Goal: Transaction & Acquisition: Purchase product/service

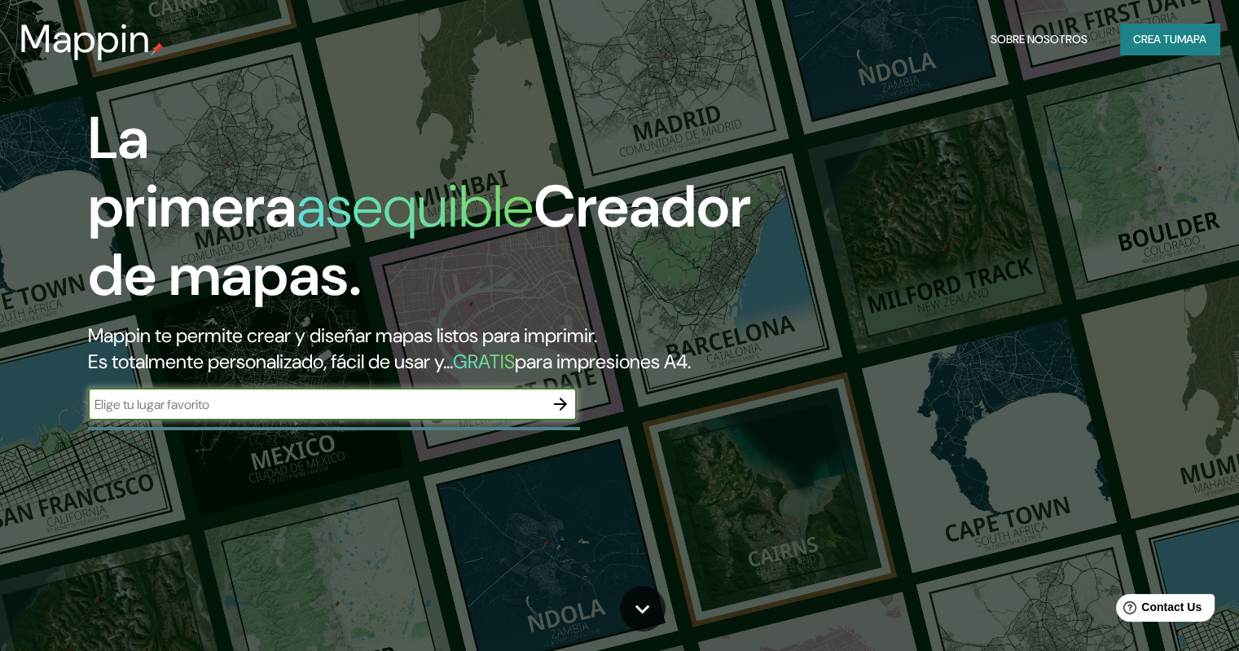
click at [143, 414] on input "text" at bounding box center [316, 404] width 456 height 19
type input "centro cultural [GEOGRAPHIC_DATA]"
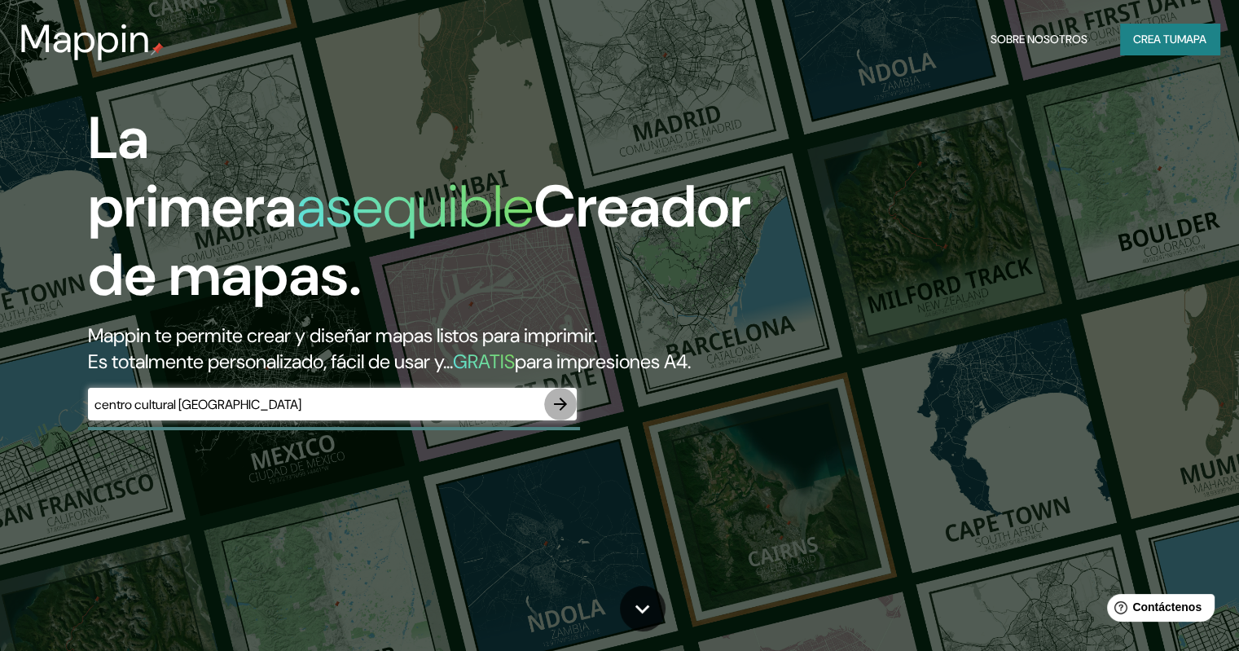
click at [564, 414] on icon "button" at bounding box center [561, 404] width 20 height 20
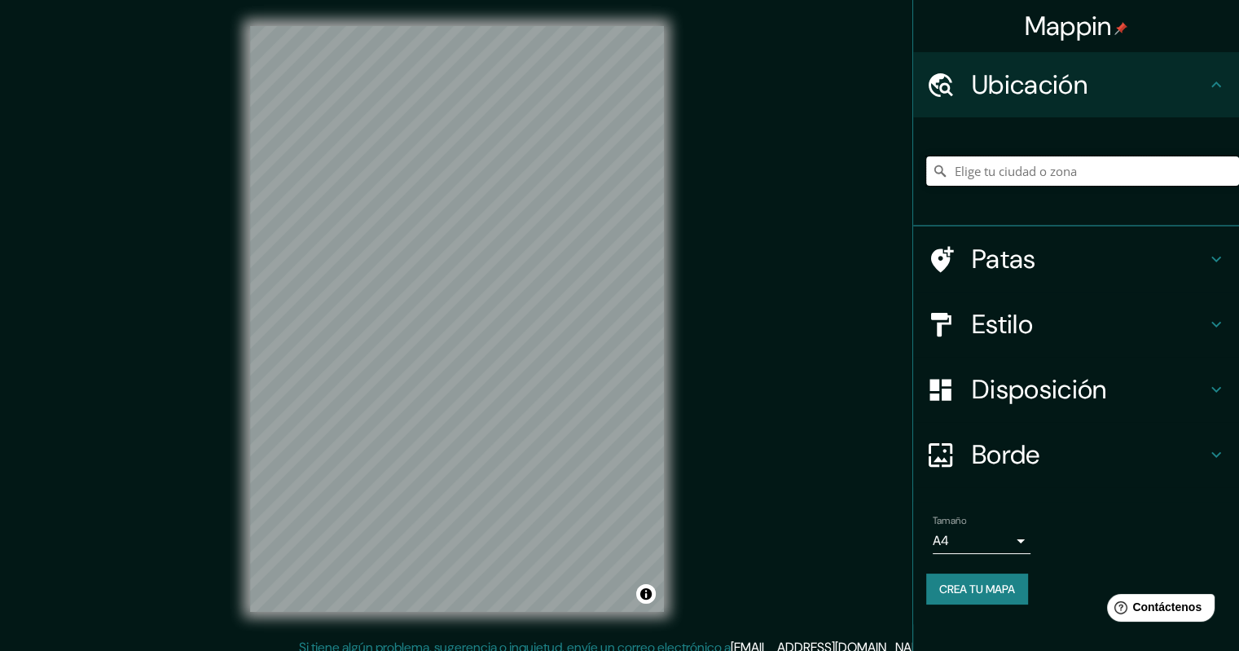
click at [1029, 169] on input "Elige tu ciudad o zona" at bounding box center [1082, 170] width 313 height 29
click at [1020, 178] on input "Elige tu ciudad o zona" at bounding box center [1082, 170] width 313 height 29
click at [994, 177] on input "Elige tu ciudad o zona" at bounding box center [1082, 170] width 313 height 29
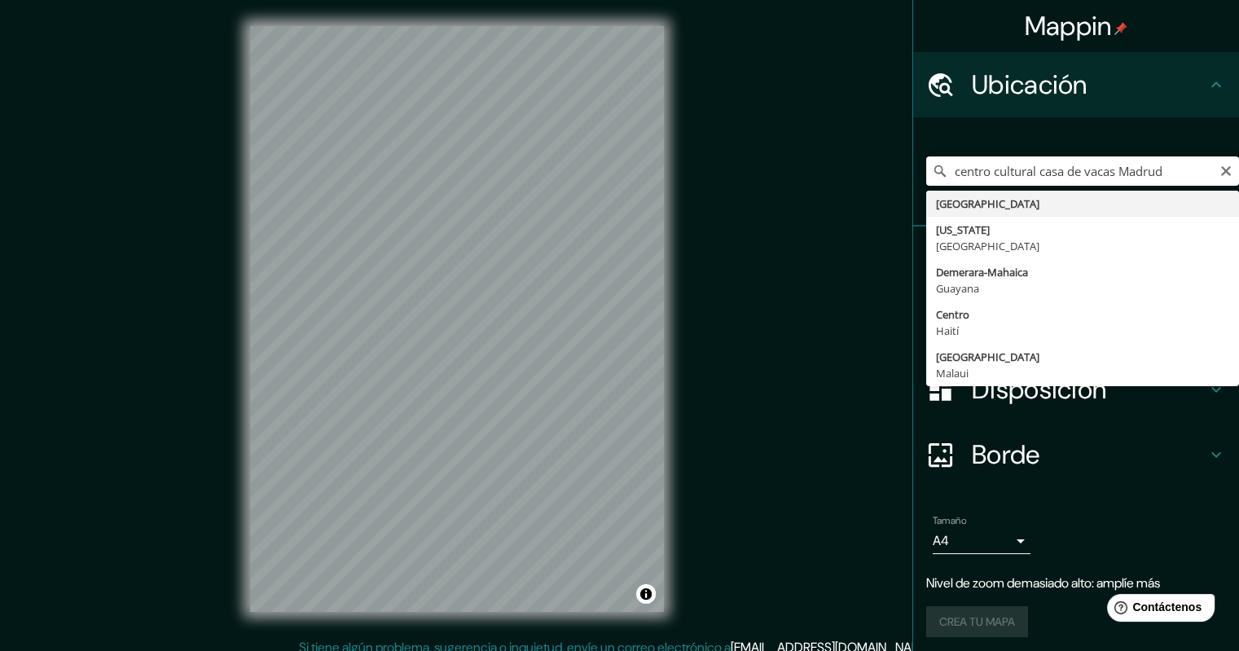
click at [1075, 172] on input "centro cultural casa de vacas Madrud" at bounding box center [1082, 170] width 313 height 29
click at [1158, 169] on input "centro cultural casa de las vacas Madrud" at bounding box center [1082, 170] width 313 height 29
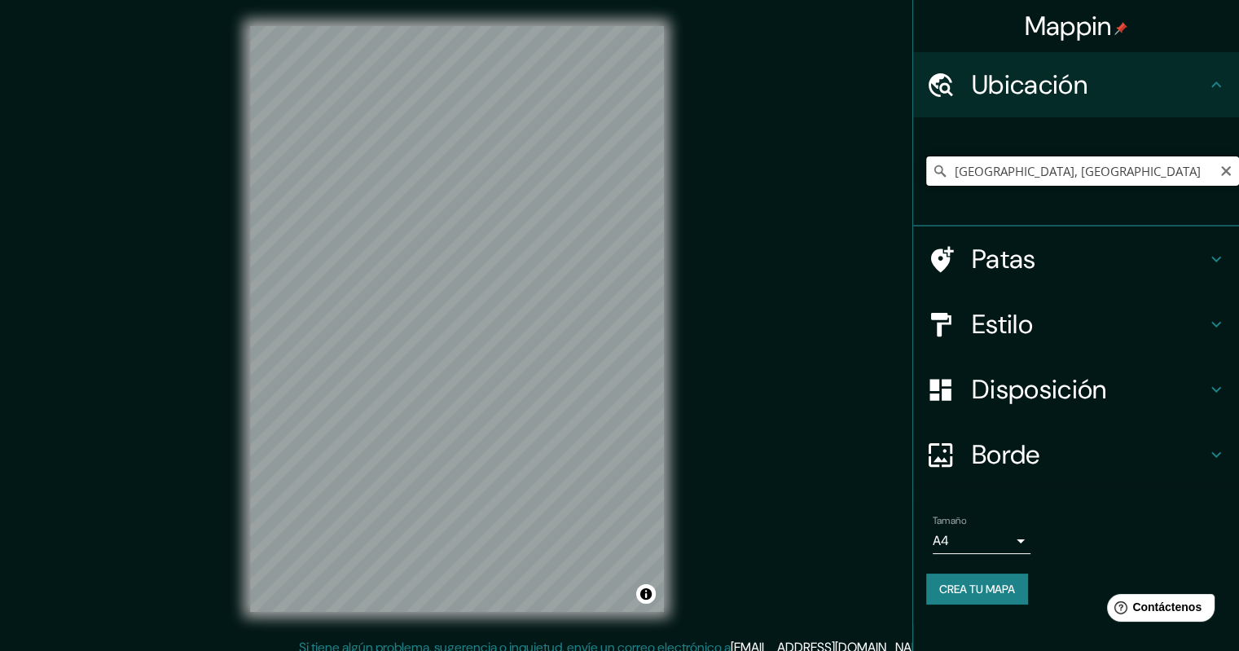
click at [1072, 172] on input "[GEOGRAPHIC_DATA], [GEOGRAPHIC_DATA]" at bounding box center [1082, 170] width 313 height 29
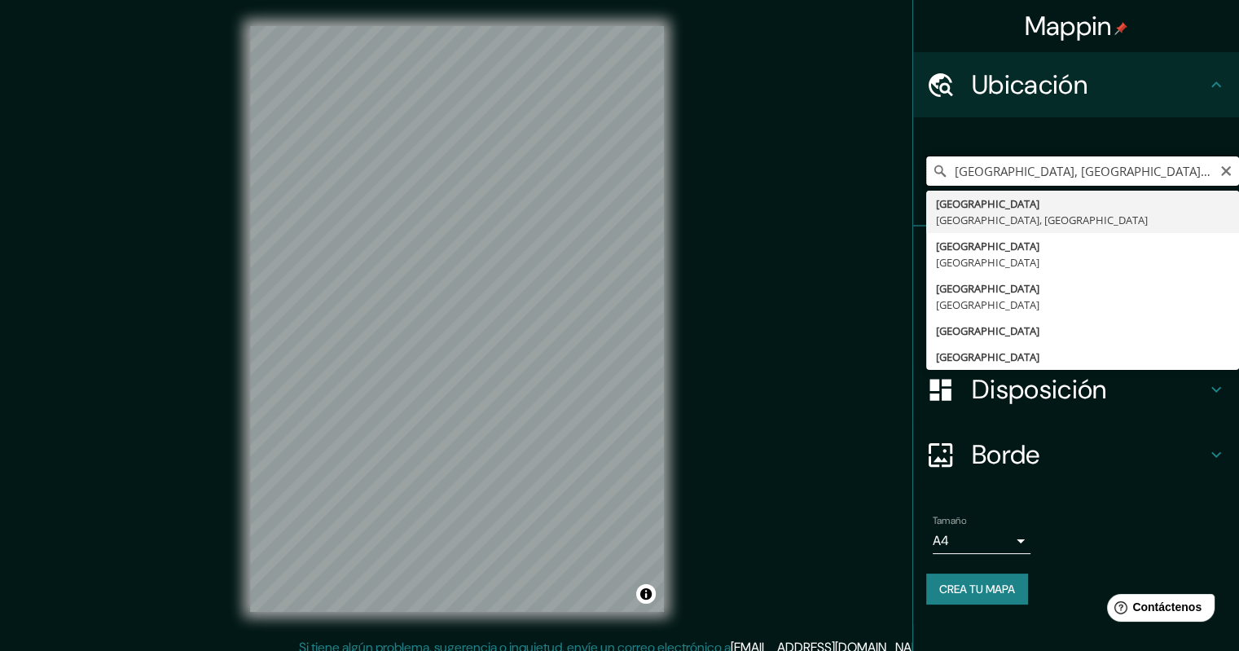
drag, startPoint x: 1212, startPoint y: 169, endPoint x: 1043, endPoint y: 175, distance: 168.7
click at [1043, 175] on input "[GEOGRAPHIC_DATA], [GEOGRAPHIC_DATA] centro cultural casa de vacas" at bounding box center [1082, 170] width 313 height 29
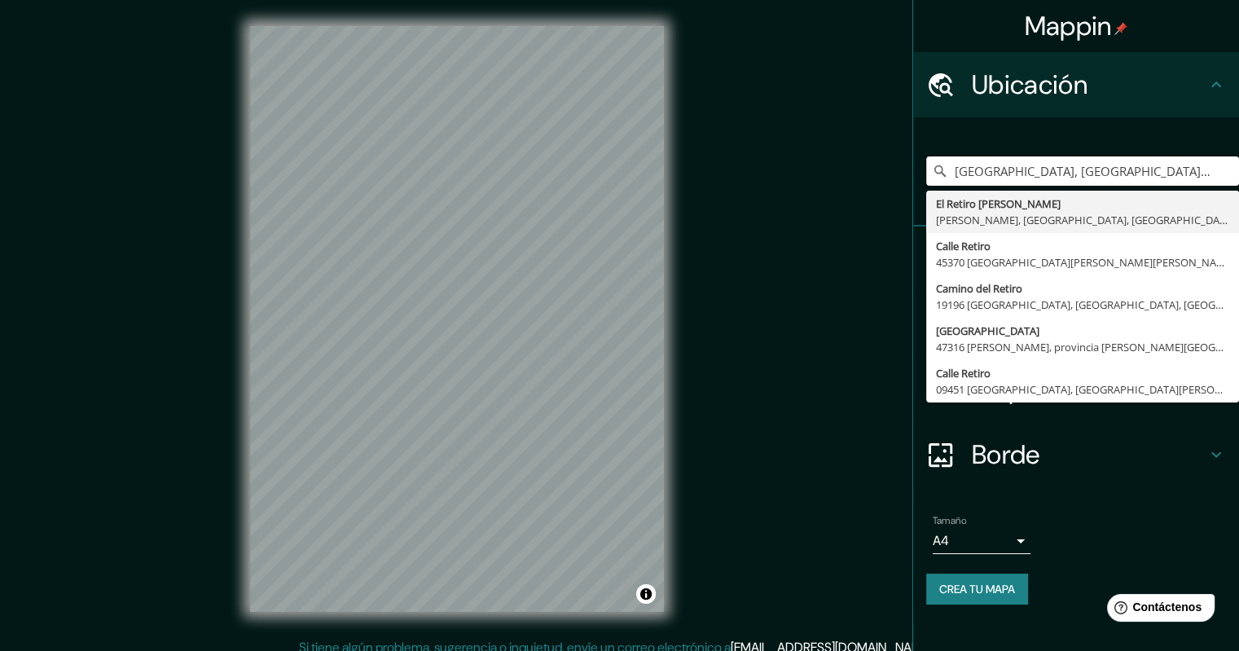
type input "[GEOGRAPHIC_DATA], [GEOGRAPHIC_DATA] el retiro"
